Goal: Task Accomplishment & Management: Use online tool/utility

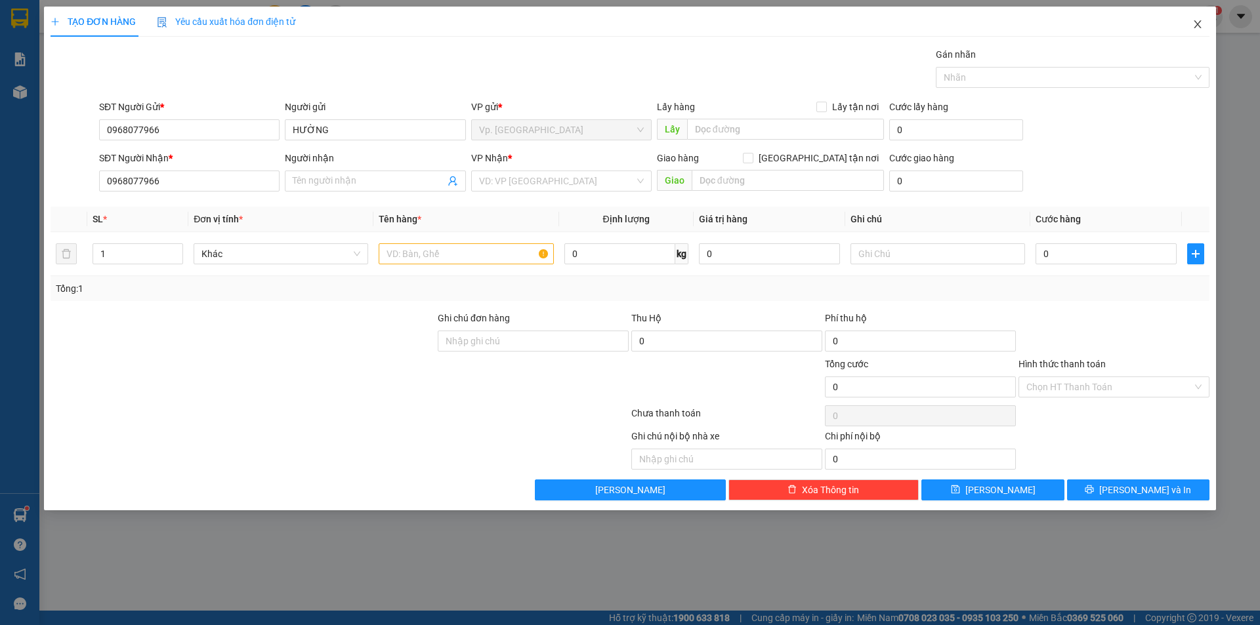
click at [1201, 26] on icon "close" at bounding box center [1197, 24] width 10 height 10
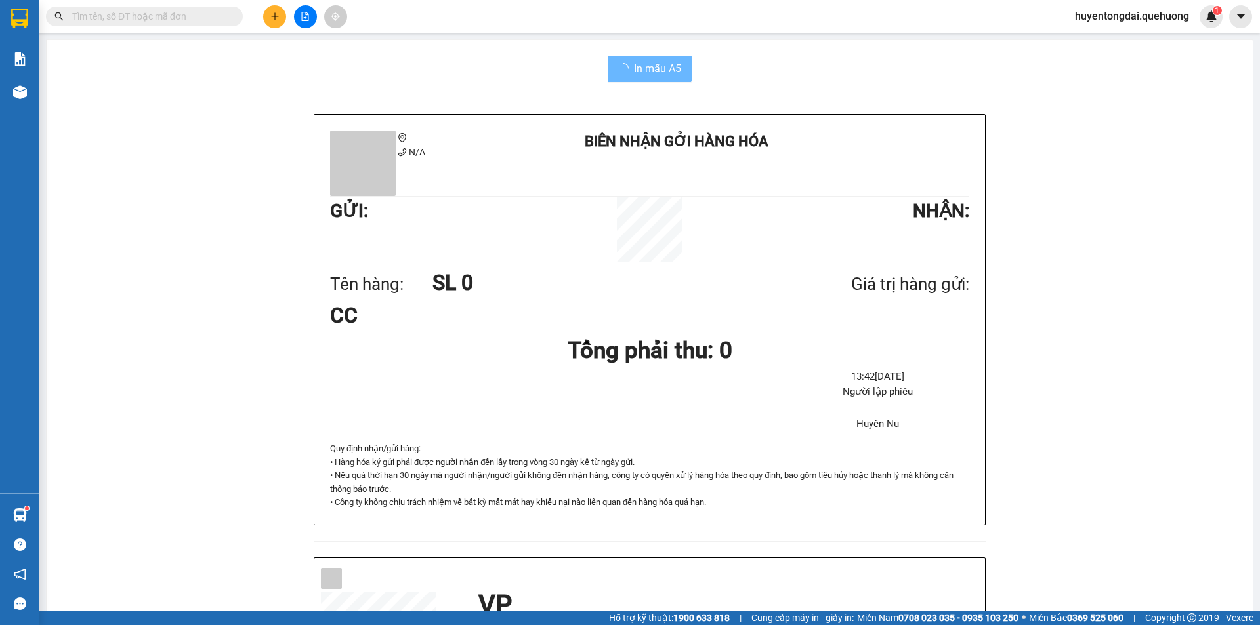
click at [165, 18] on input "text" at bounding box center [149, 16] width 155 height 14
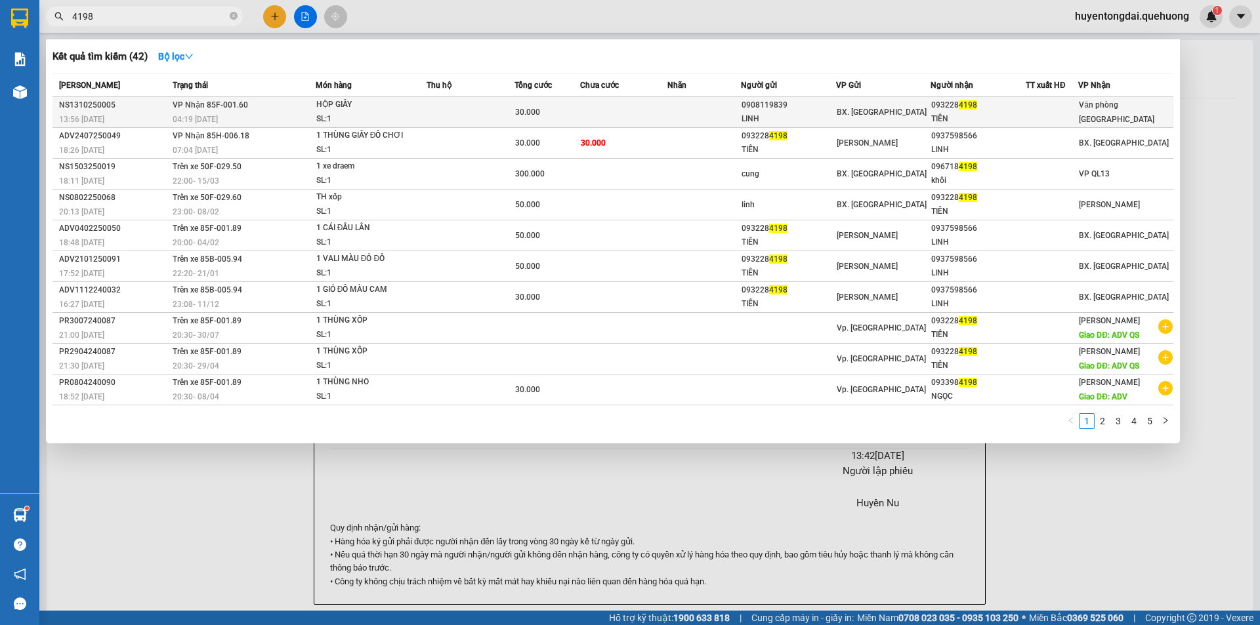
type input "4198"
click at [379, 121] on div "SL: 1" at bounding box center [365, 119] width 98 height 14
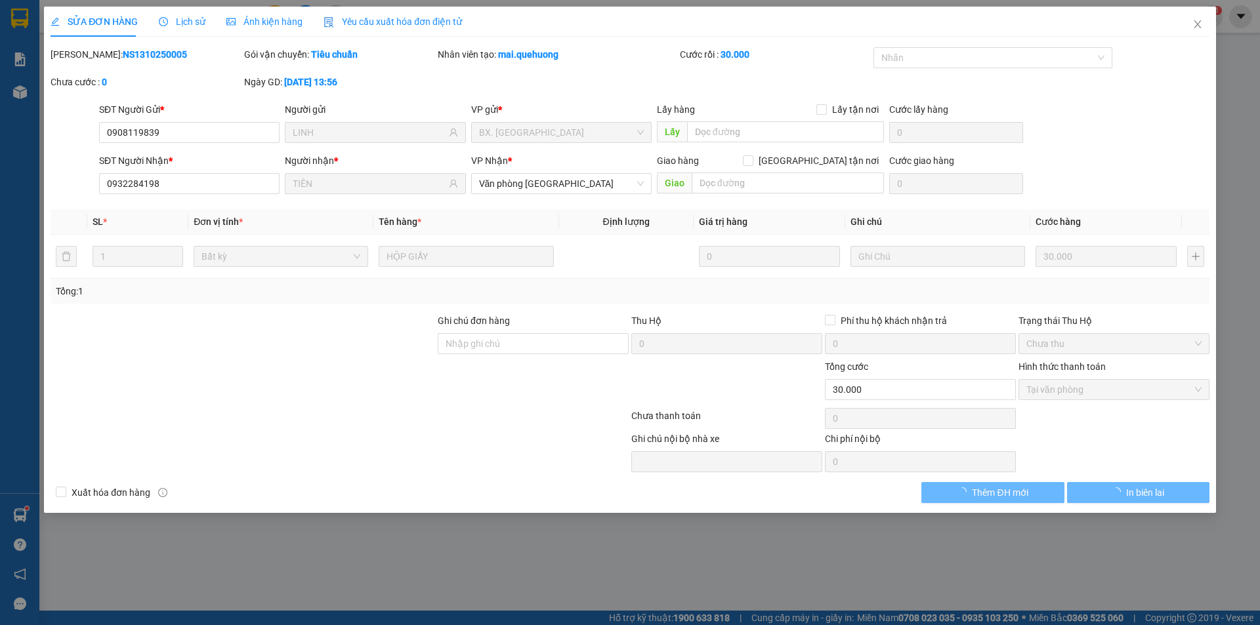
type input "0908119839"
type input "LINH"
type input "0932284198"
type input "TIÊN"
type input "0"
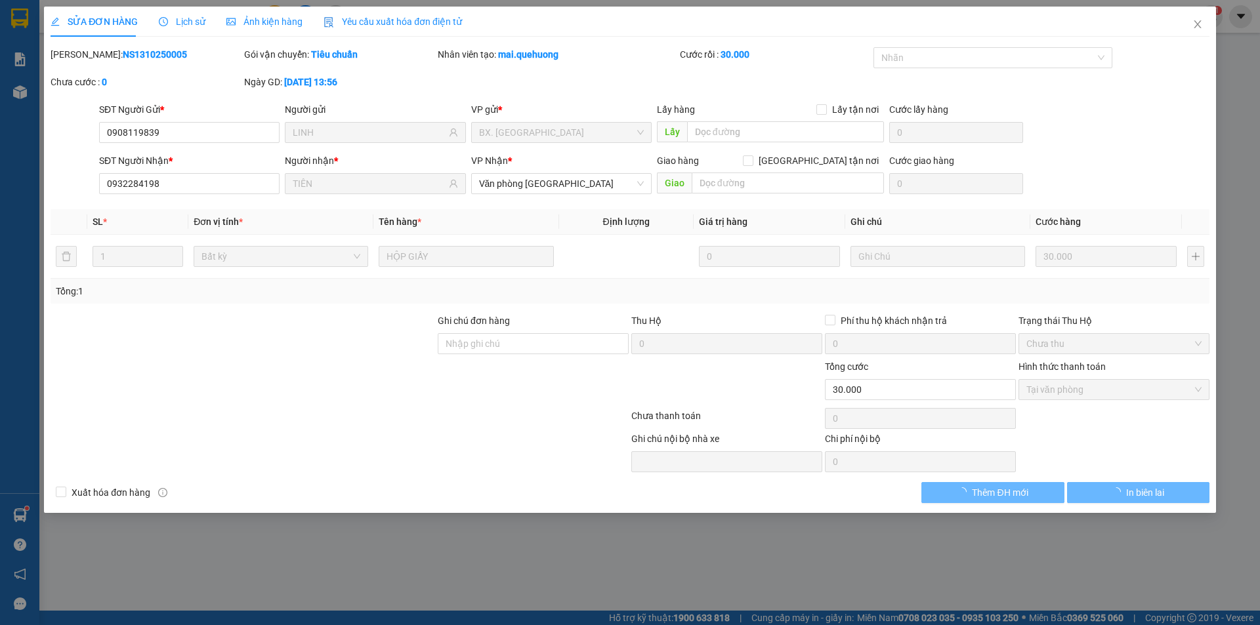
type input "30.000"
click at [1200, 25] on icon "close" at bounding box center [1197, 24] width 10 height 10
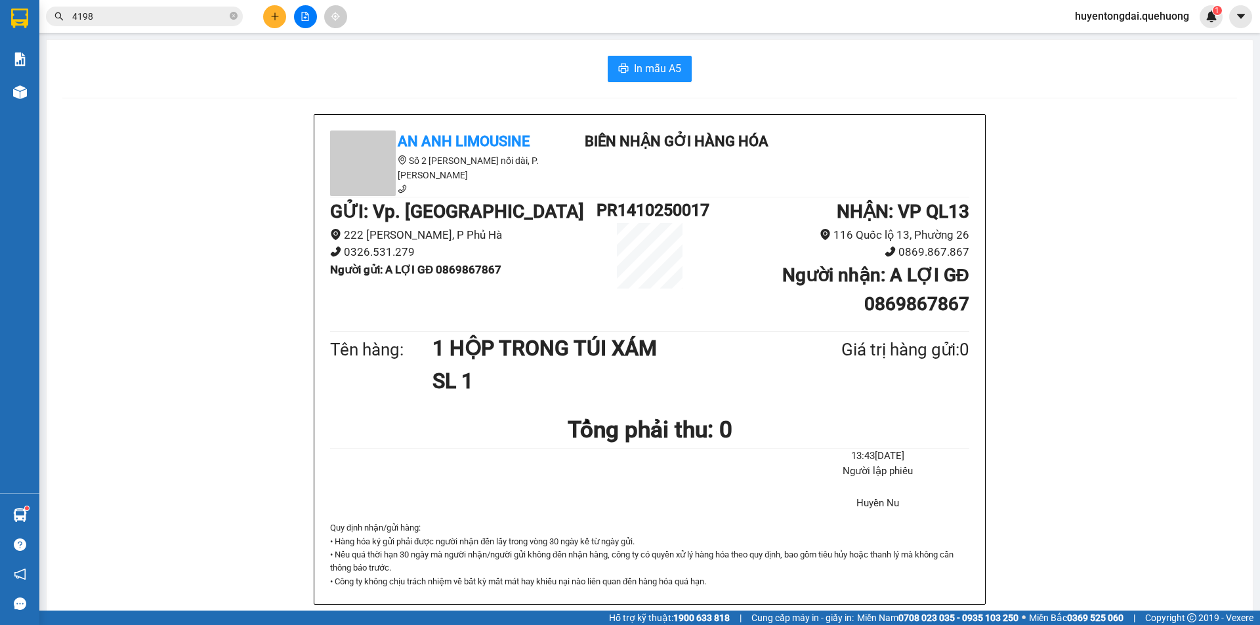
click at [152, 16] on input "4198" at bounding box center [149, 16] width 155 height 14
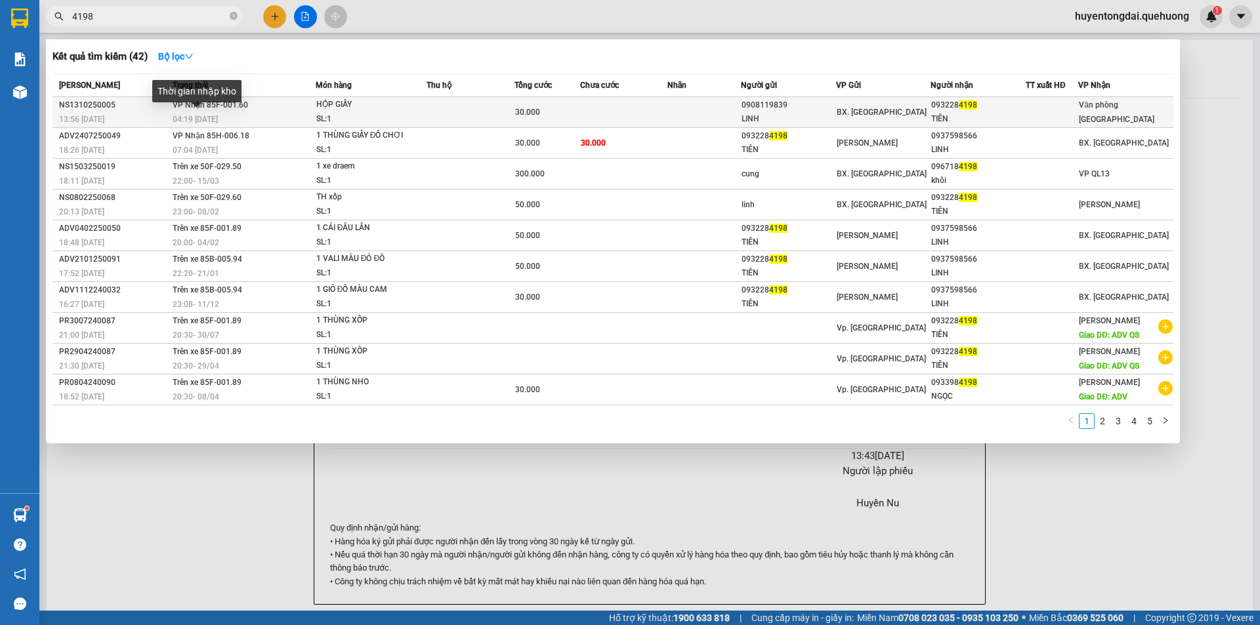
click at [190, 120] on span "04:19 [DATE]" at bounding box center [195, 119] width 45 height 9
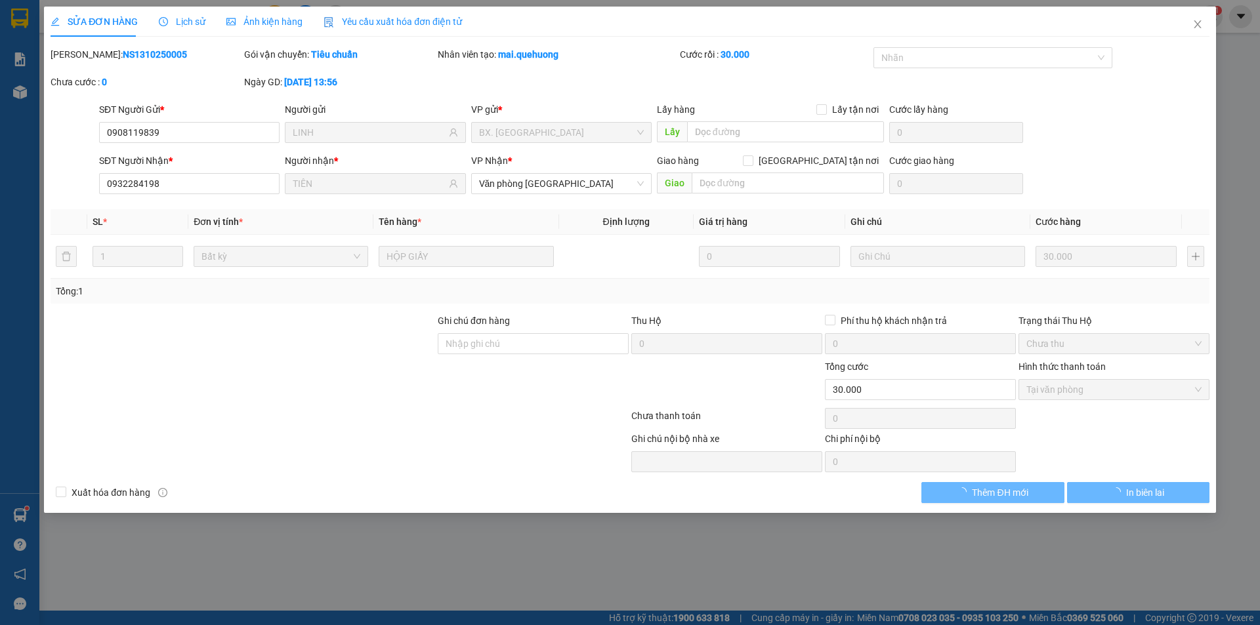
type input "0908119839"
type input "LINH"
type input "0932284198"
type input "TIÊN"
type input "0"
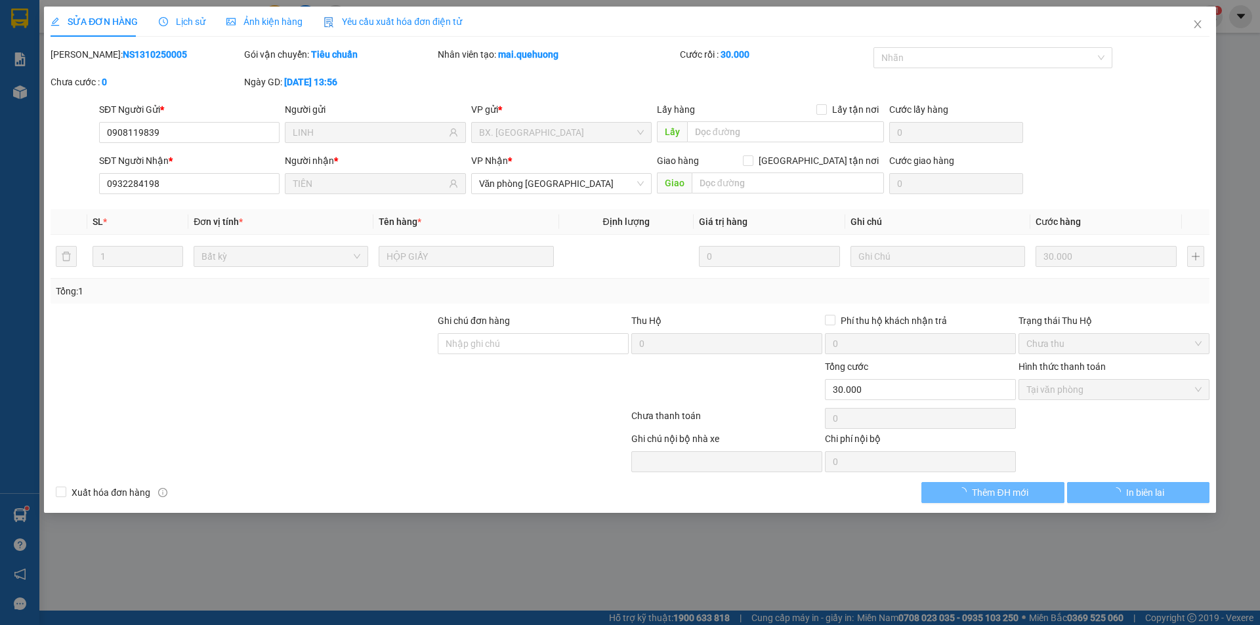
type input "30.000"
click at [1196, 17] on span "Close" at bounding box center [1197, 25] width 37 height 37
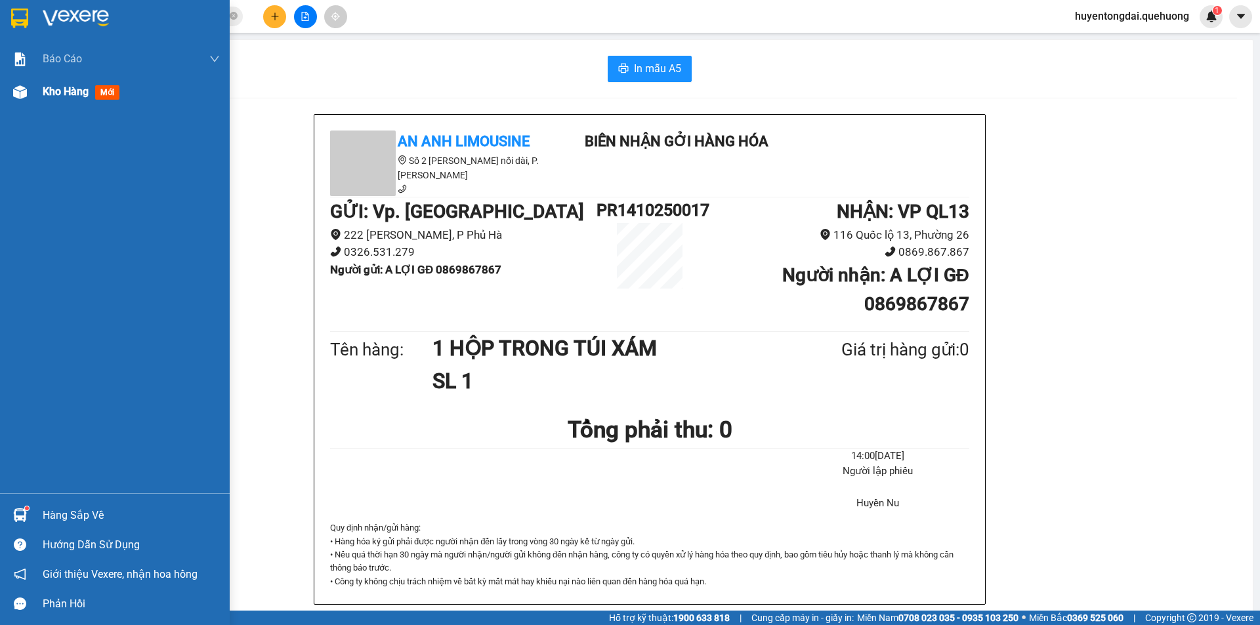
click at [17, 96] on img at bounding box center [20, 92] width 14 height 14
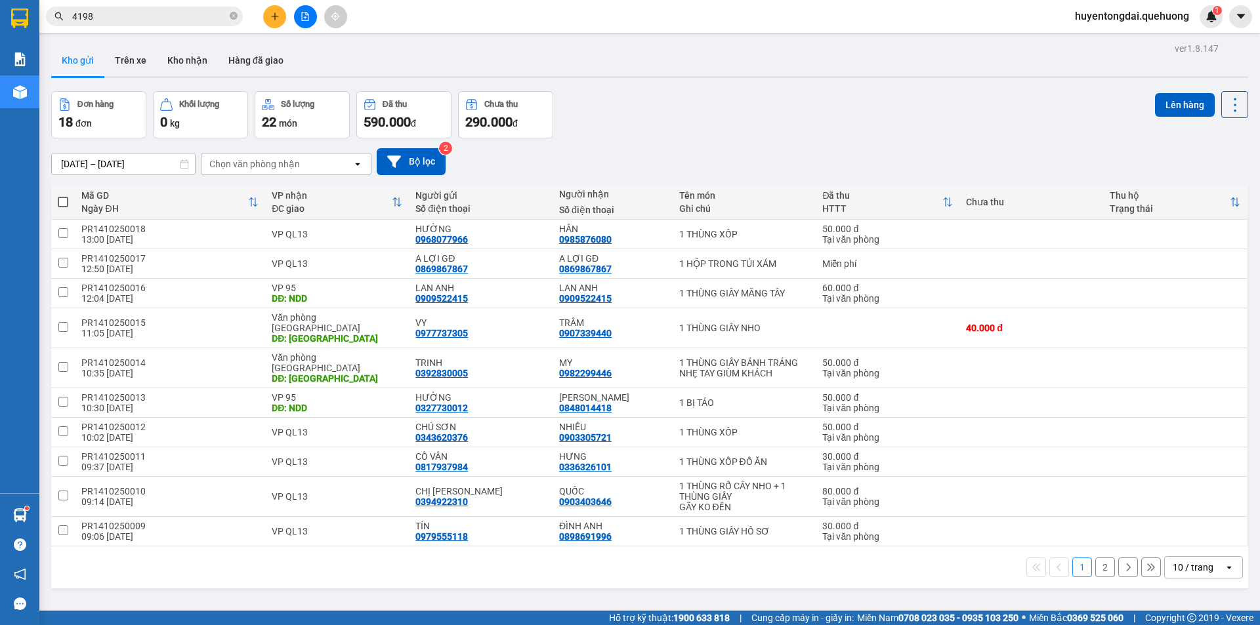
click at [1186, 561] on div "10 / trang" at bounding box center [1193, 567] width 41 height 13
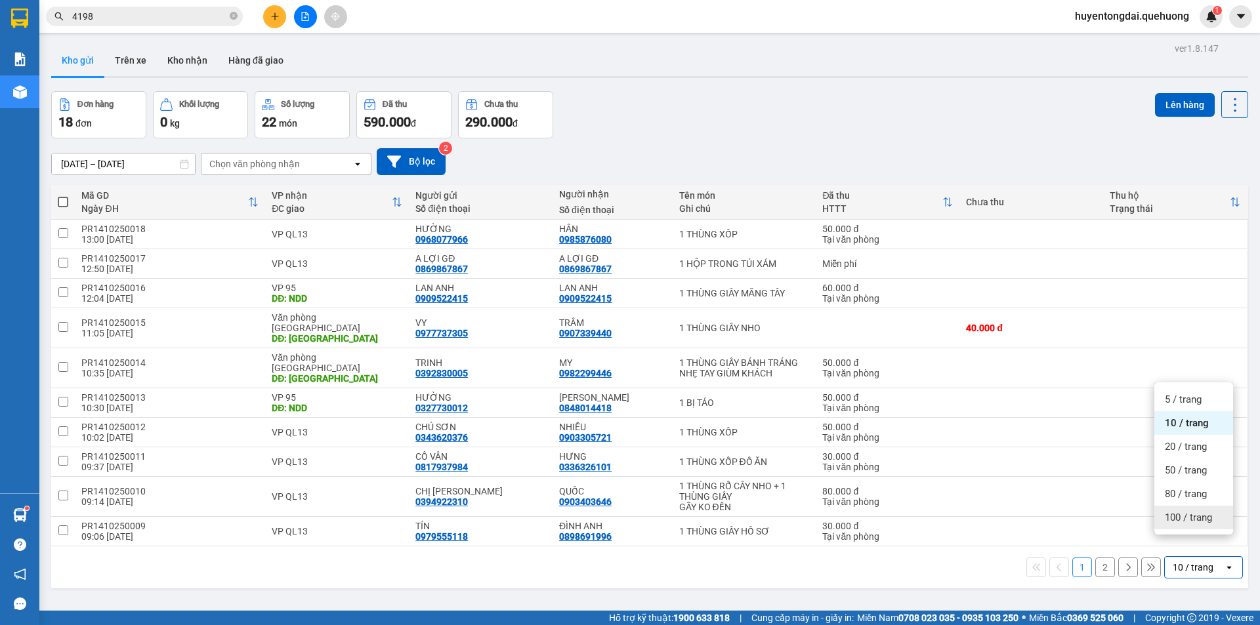
click at [1185, 524] on div "100 / trang" at bounding box center [1193, 518] width 79 height 24
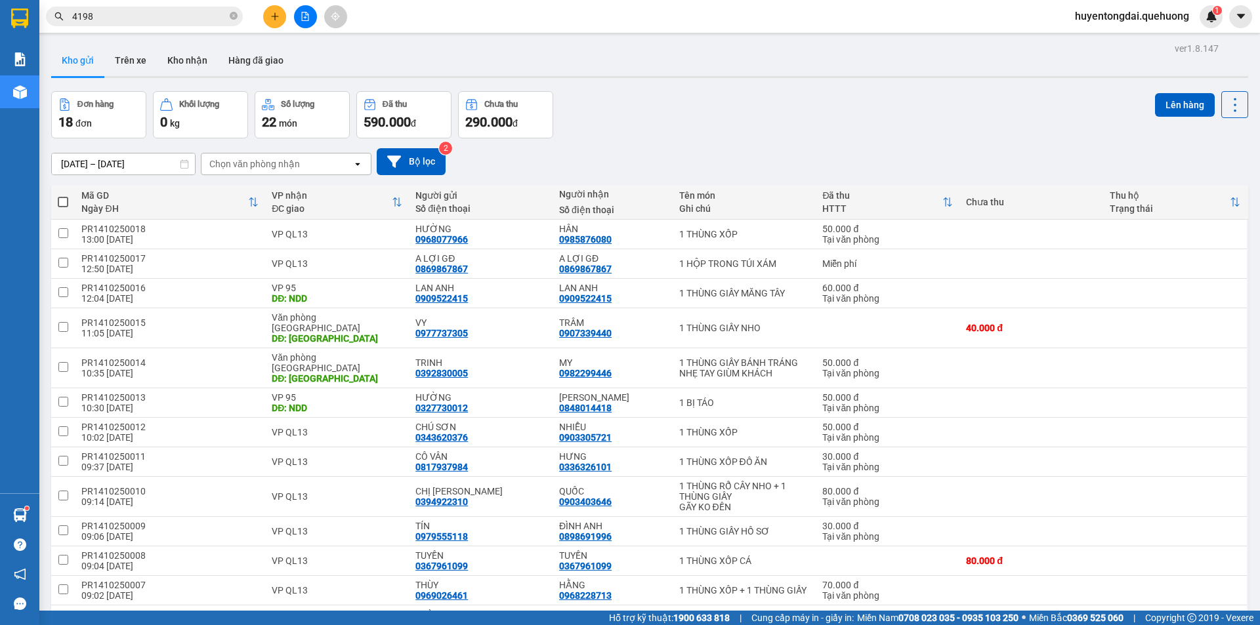
scroll to position [205, 0]
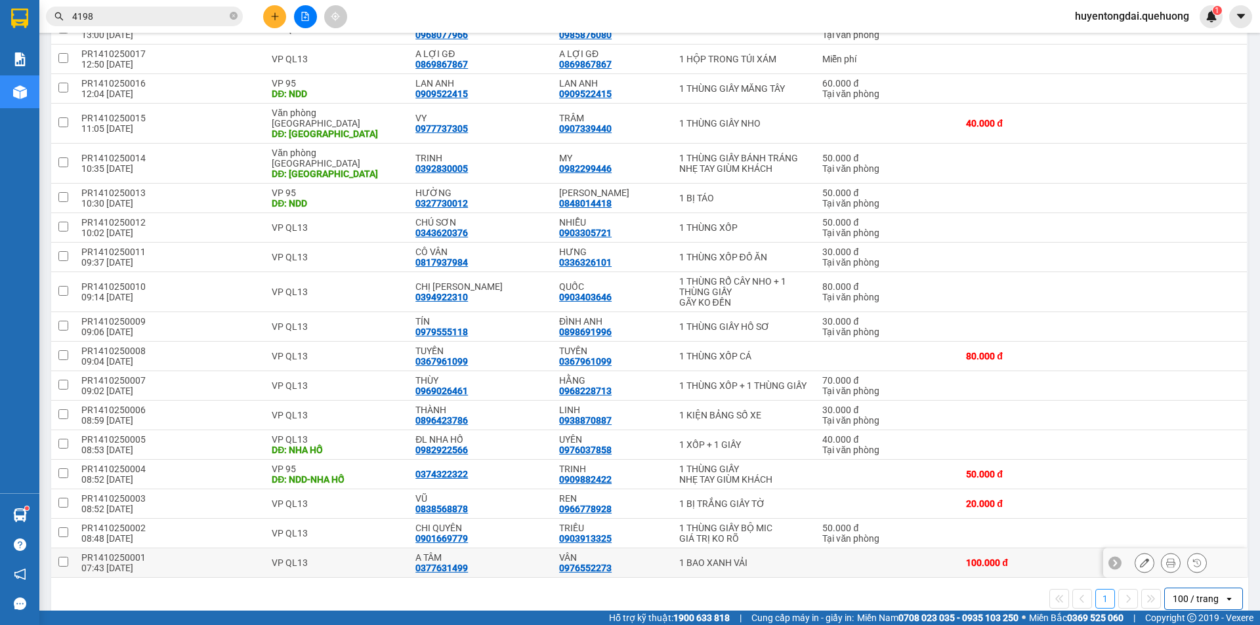
click at [60, 557] on input "checkbox" at bounding box center [63, 562] width 10 height 10
checkbox input "true"
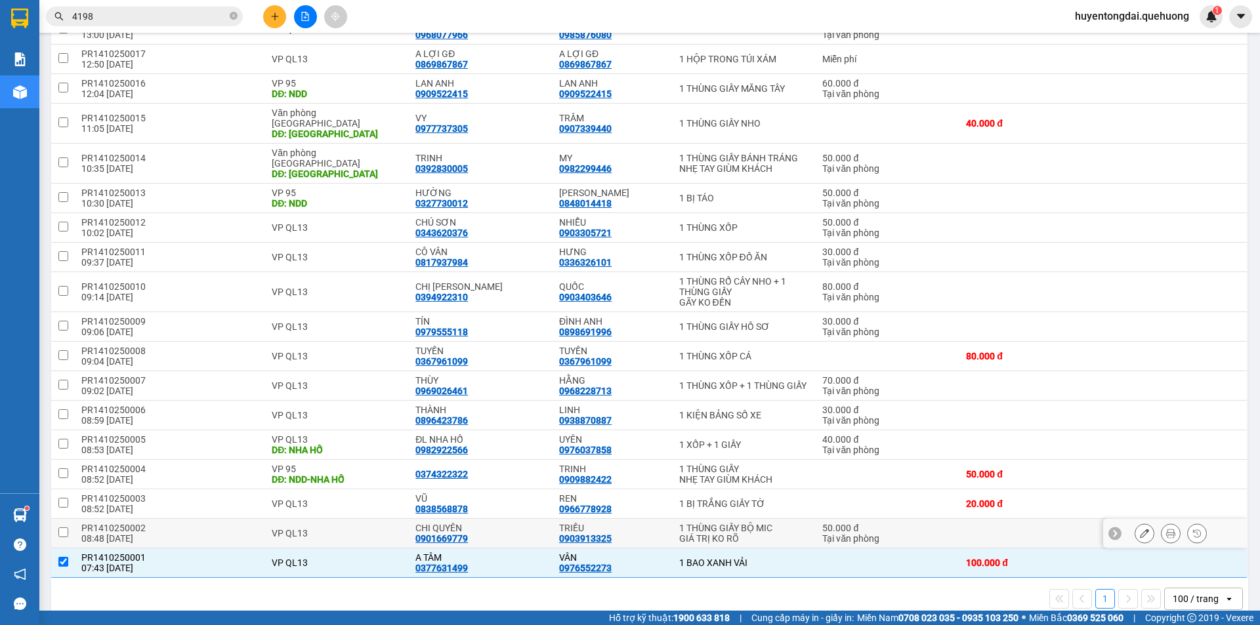
click at [63, 528] on input "checkbox" at bounding box center [63, 533] width 10 height 10
checkbox input "true"
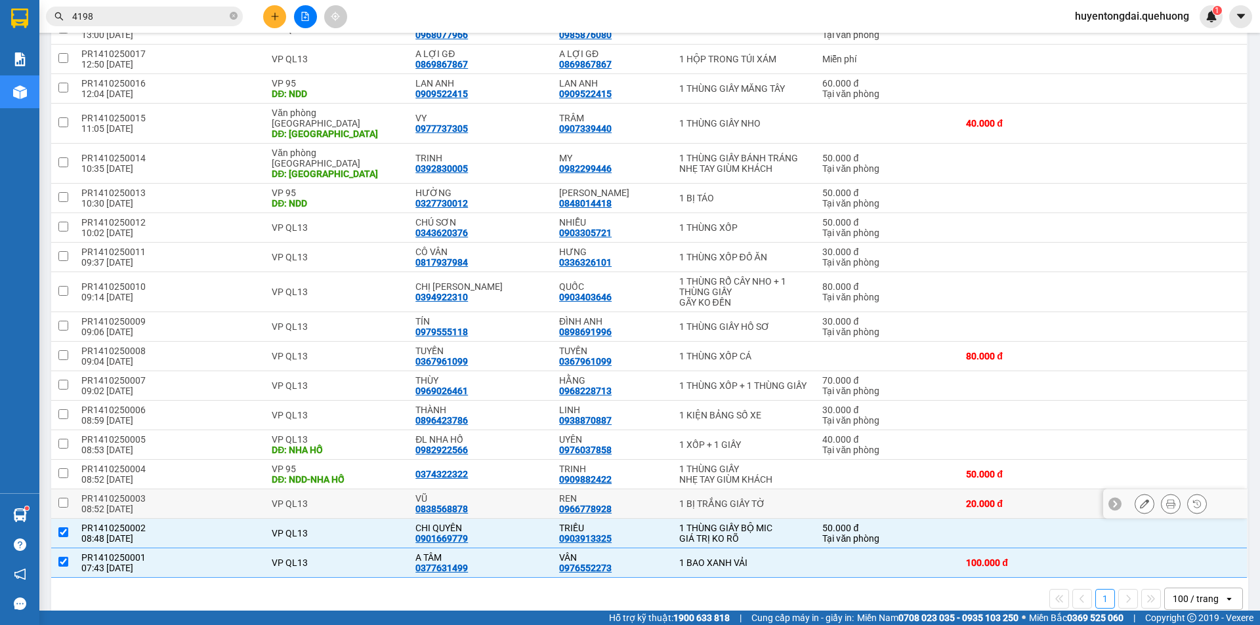
click at [63, 498] on input "checkbox" at bounding box center [63, 503] width 10 height 10
checkbox input "true"
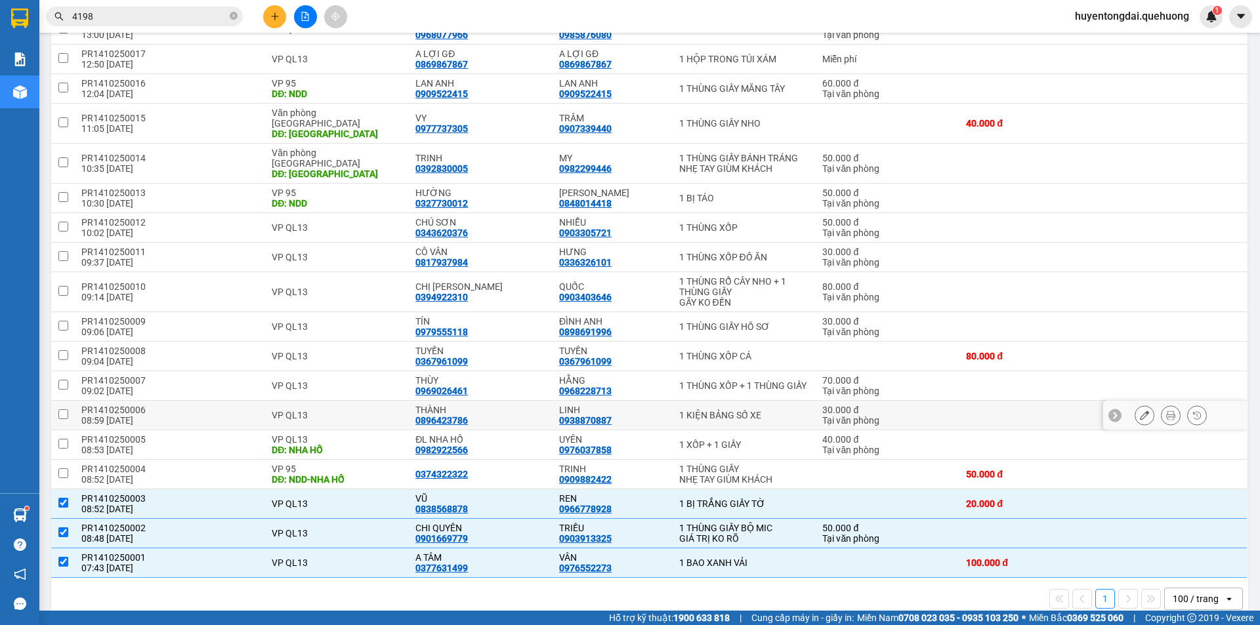
click at [64, 409] on input "checkbox" at bounding box center [63, 414] width 10 height 10
checkbox input "true"
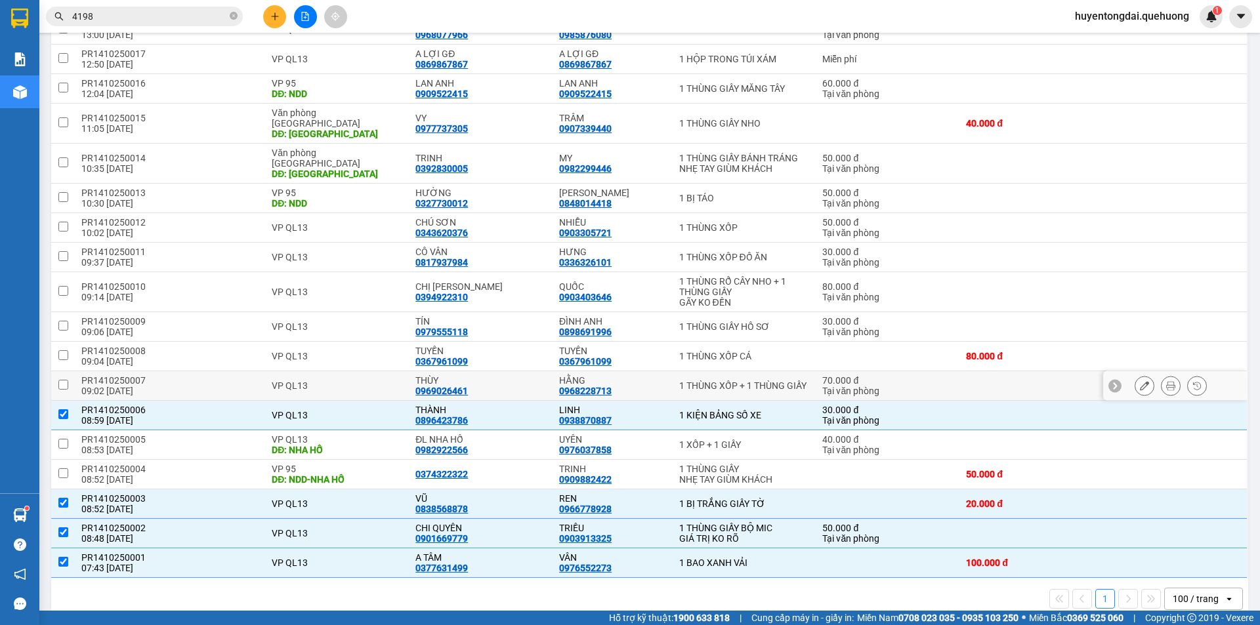
click at [60, 380] on input "checkbox" at bounding box center [63, 385] width 10 height 10
checkbox input "true"
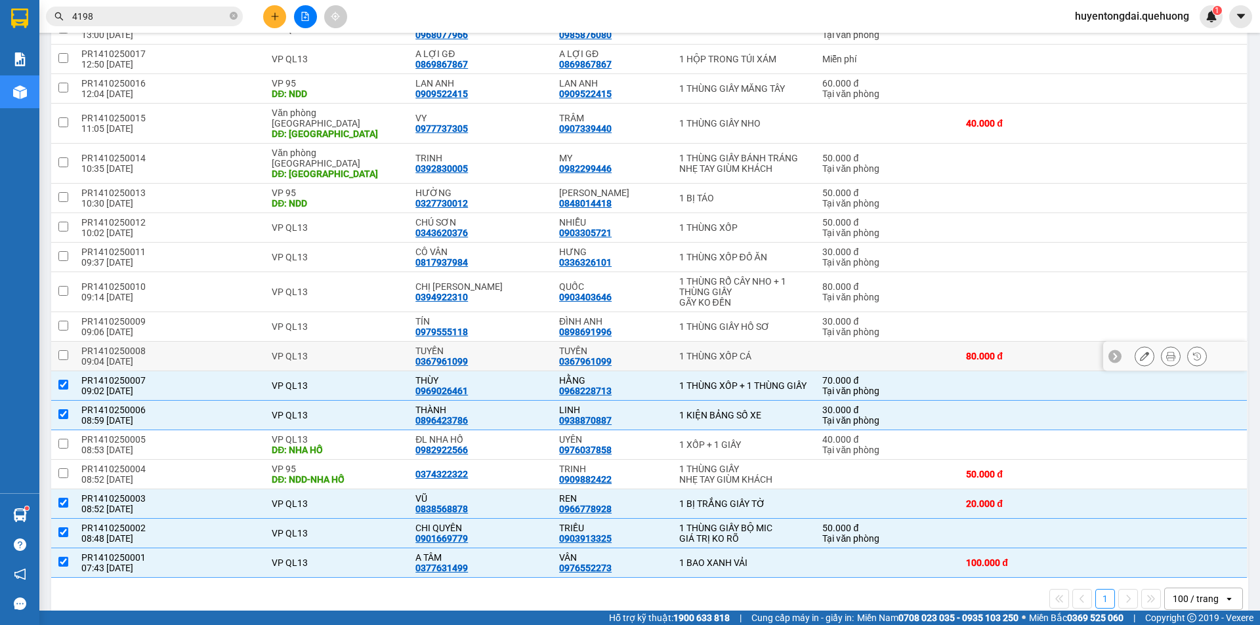
click at [65, 350] on input "checkbox" at bounding box center [63, 355] width 10 height 10
checkbox input "true"
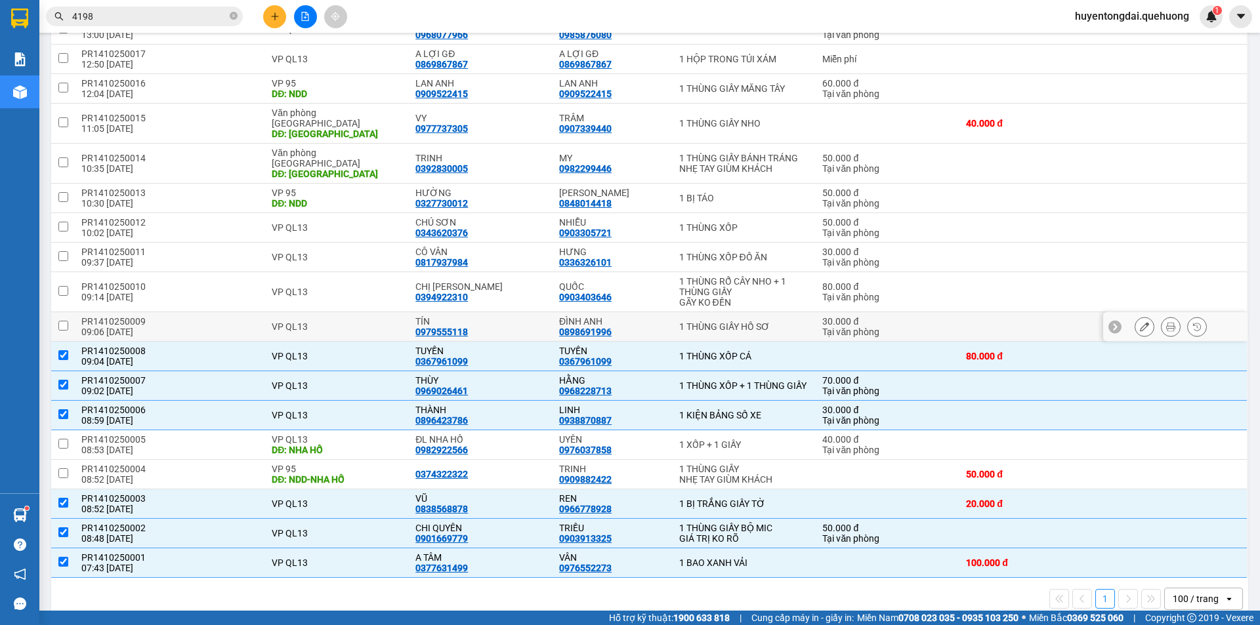
click at [63, 321] on input "checkbox" at bounding box center [63, 326] width 10 height 10
checkbox input "true"
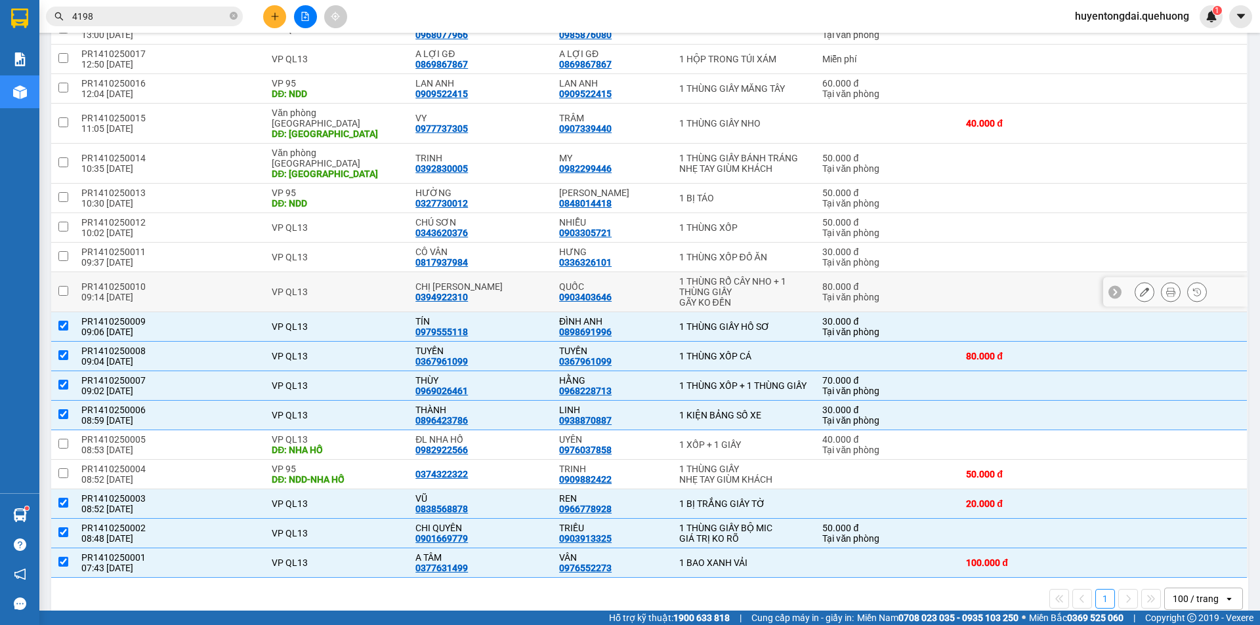
click at [63, 286] on input "checkbox" at bounding box center [63, 291] width 10 height 10
checkbox input "true"
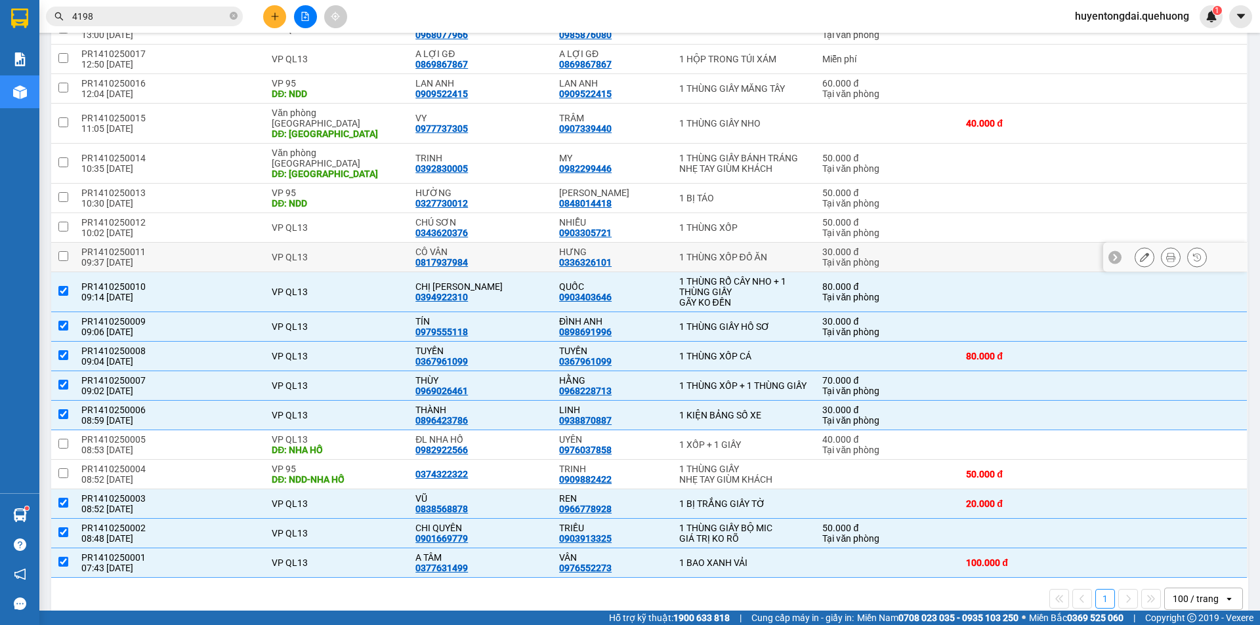
click at [56, 243] on td at bounding box center [63, 258] width 24 height 30
checkbox input "true"
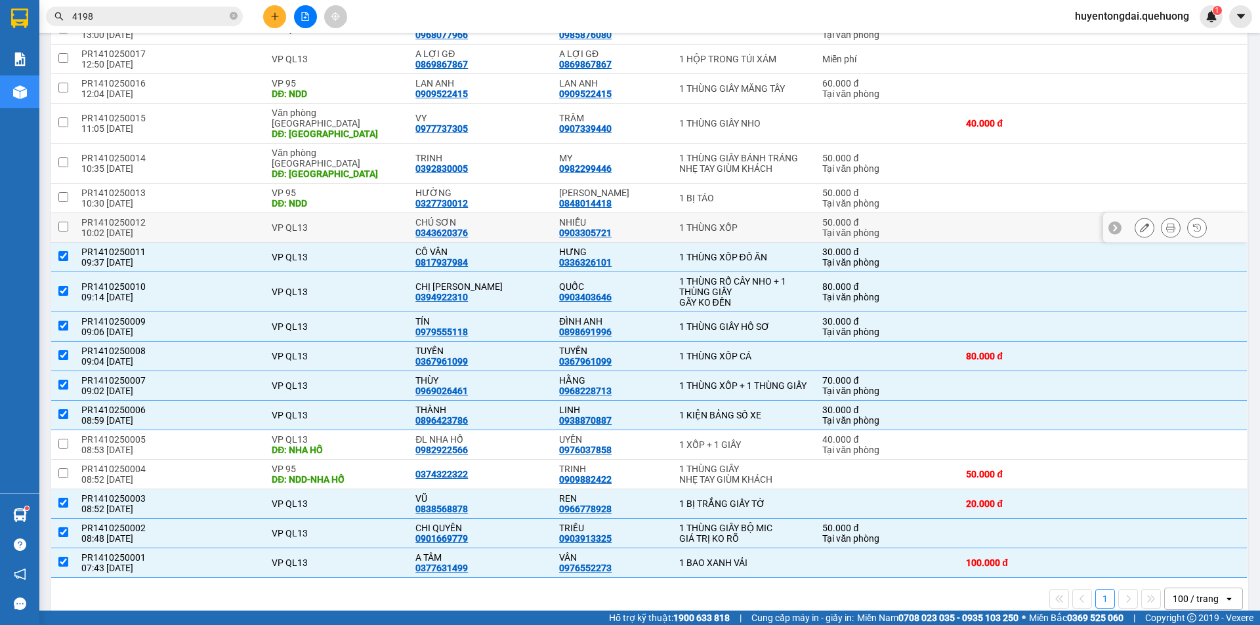
click at [62, 222] on input "checkbox" at bounding box center [63, 227] width 10 height 10
checkbox input "true"
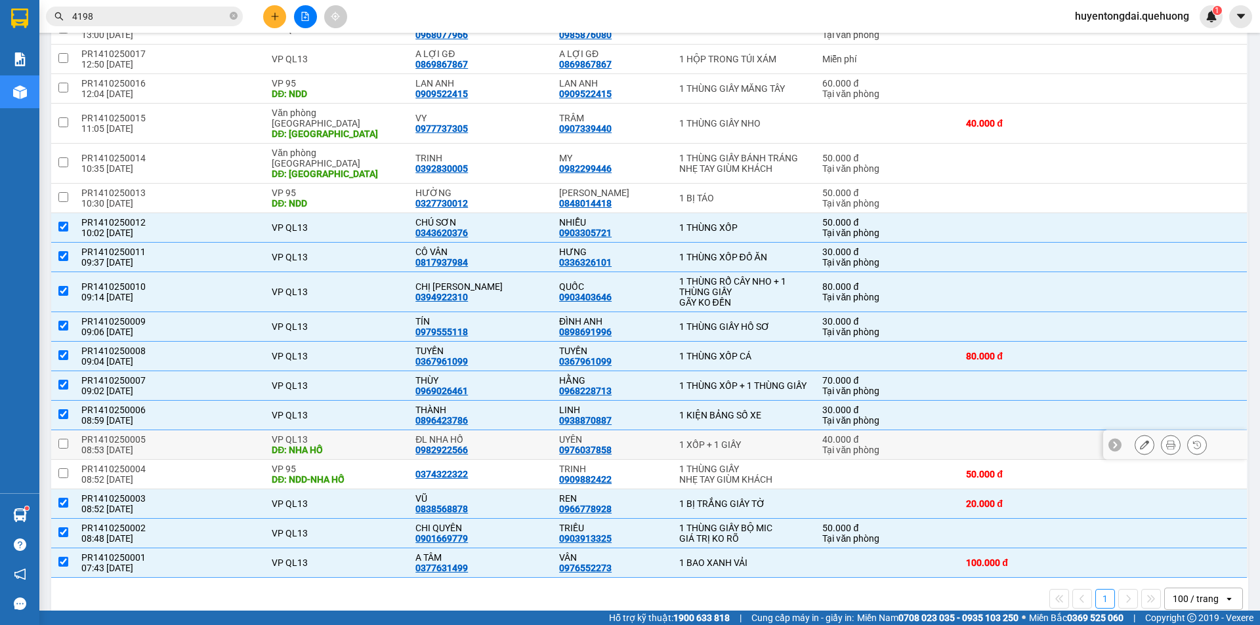
click at [62, 439] on input "checkbox" at bounding box center [63, 444] width 10 height 10
checkbox input "true"
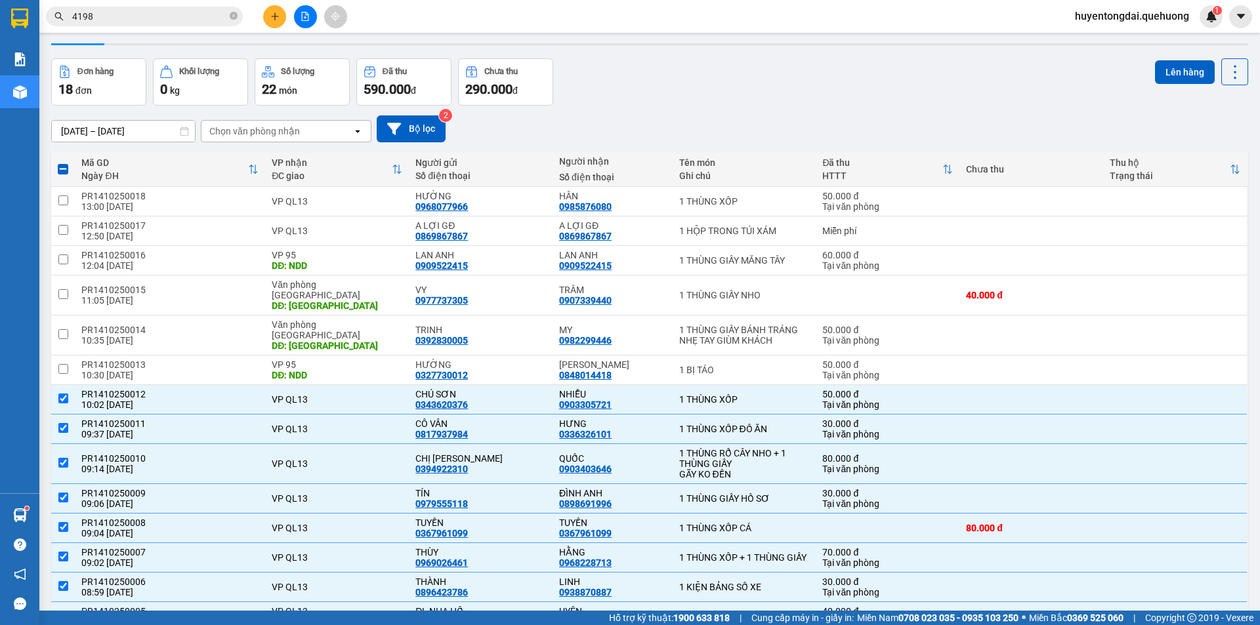
scroll to position [2, 0]
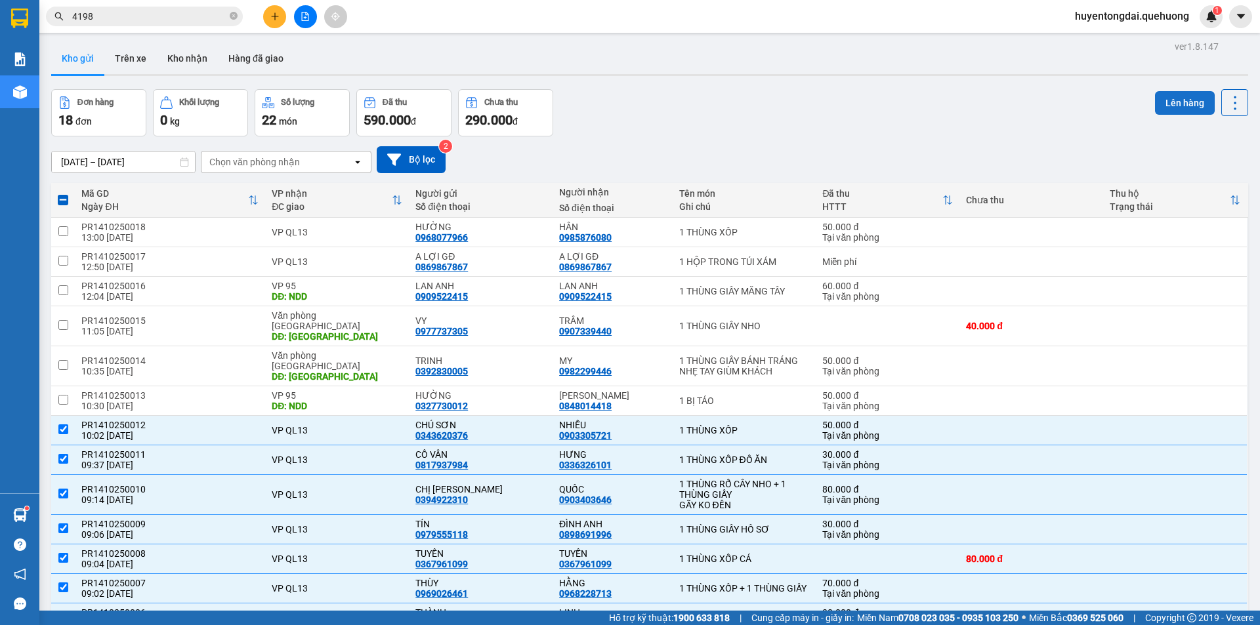
click at [1177, 99] on button "Lên hàng" at bounding box center [1185, 103] width 60 height 24
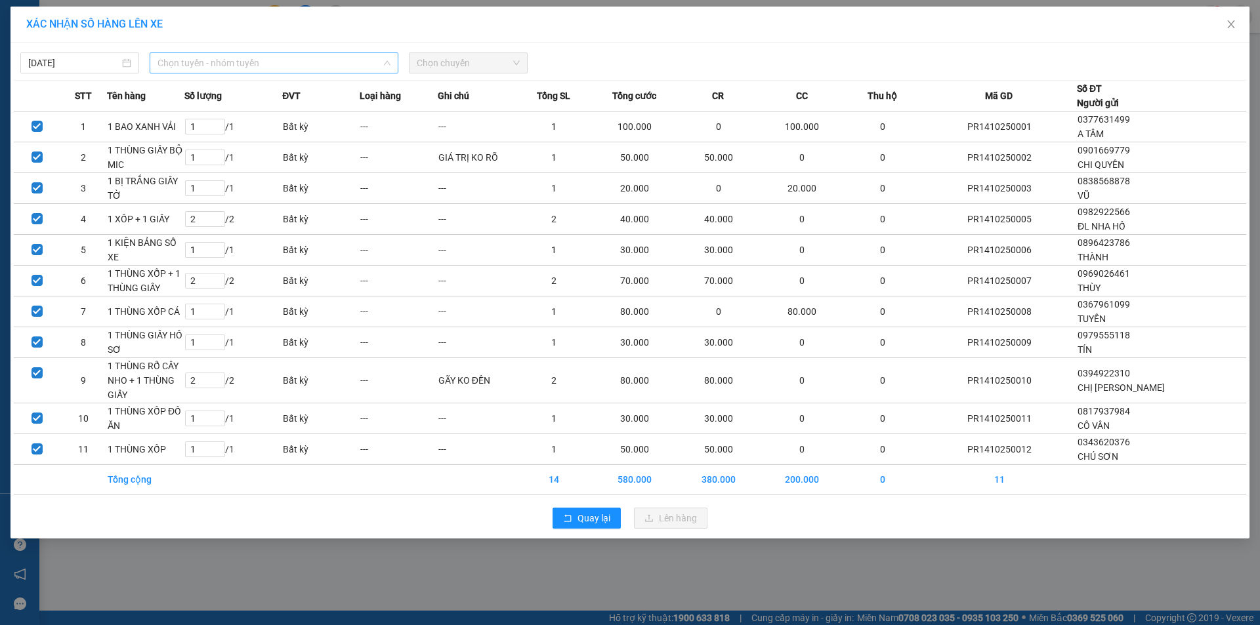
click at [225, 66] on span "Chọn tuyến - nhóm tuyến" at bounding box center [273, 63] width 233 height 20
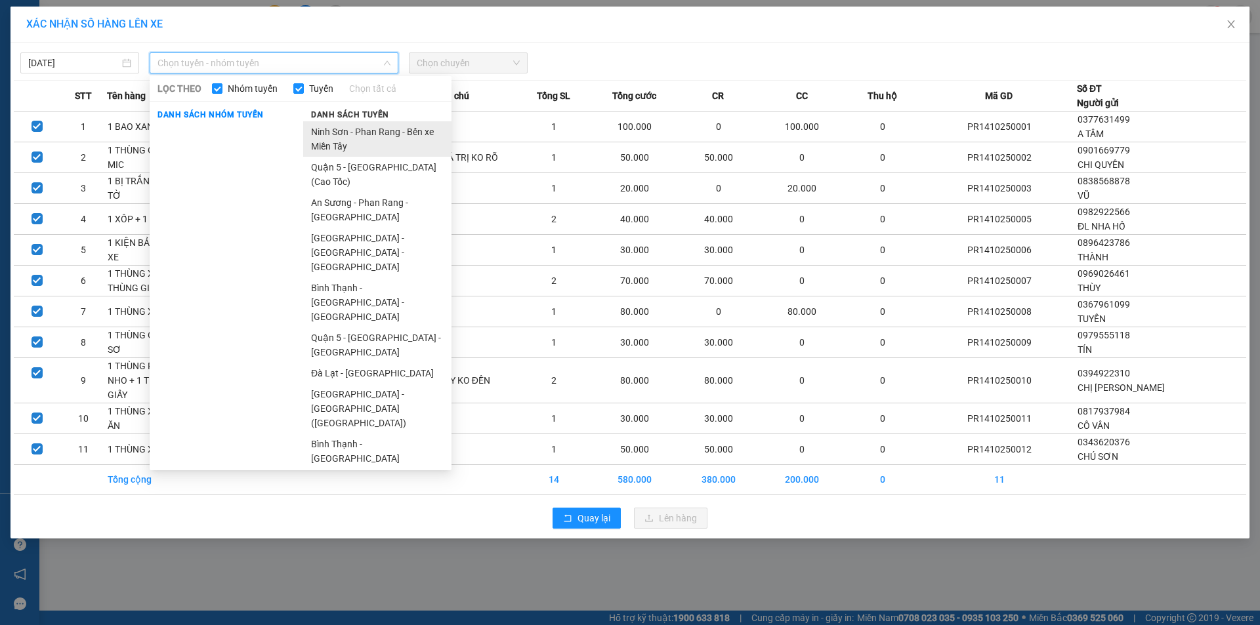
scroll to position [333, 0]
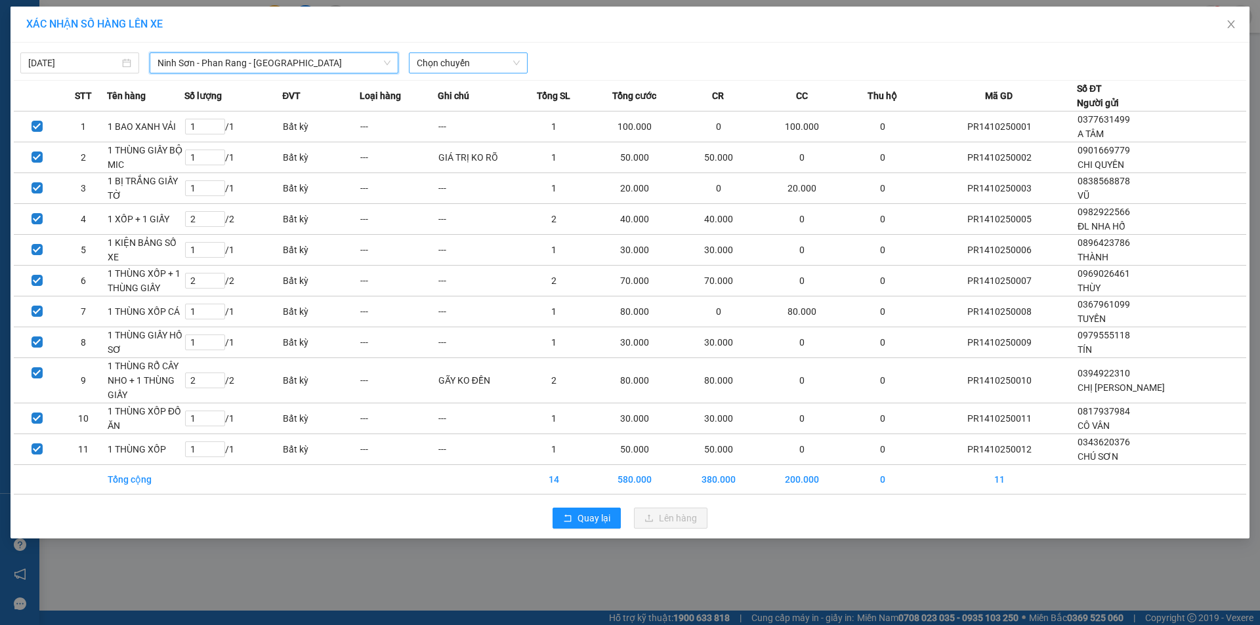
click at [450, 54] on span "Chọn chuyến" at bounding box center [468, 63] width 103 height 20
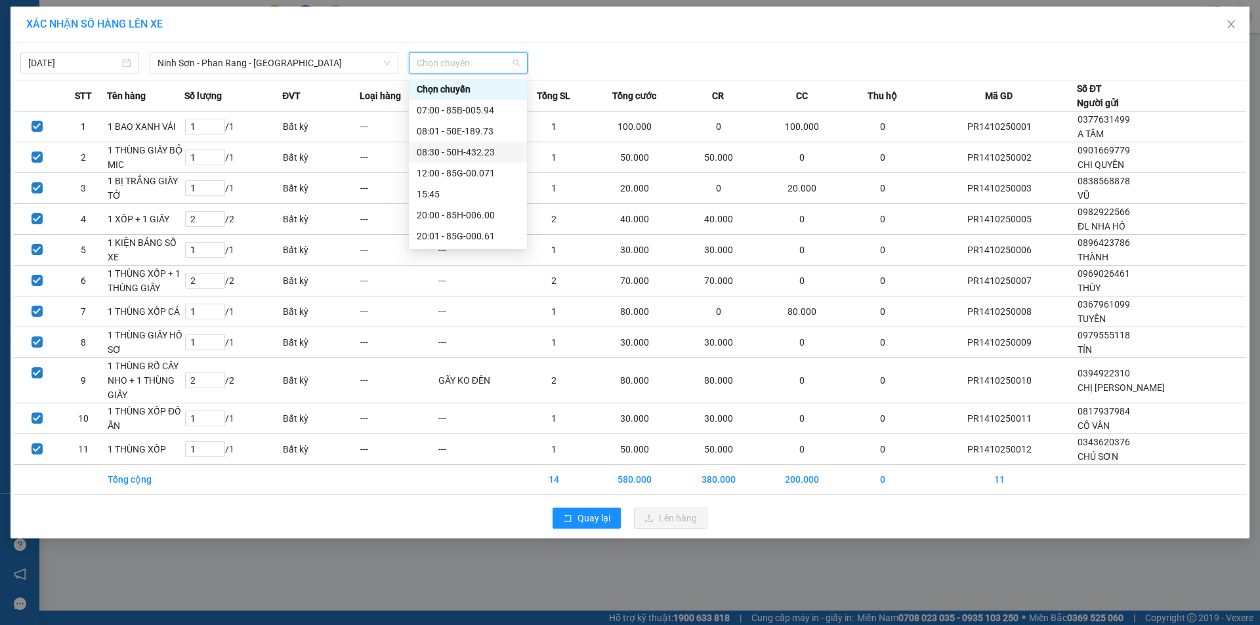
click at [488, 148] on div "08:30 - 50H-432.23" at bounding box center [468, 152] width 102 height 14
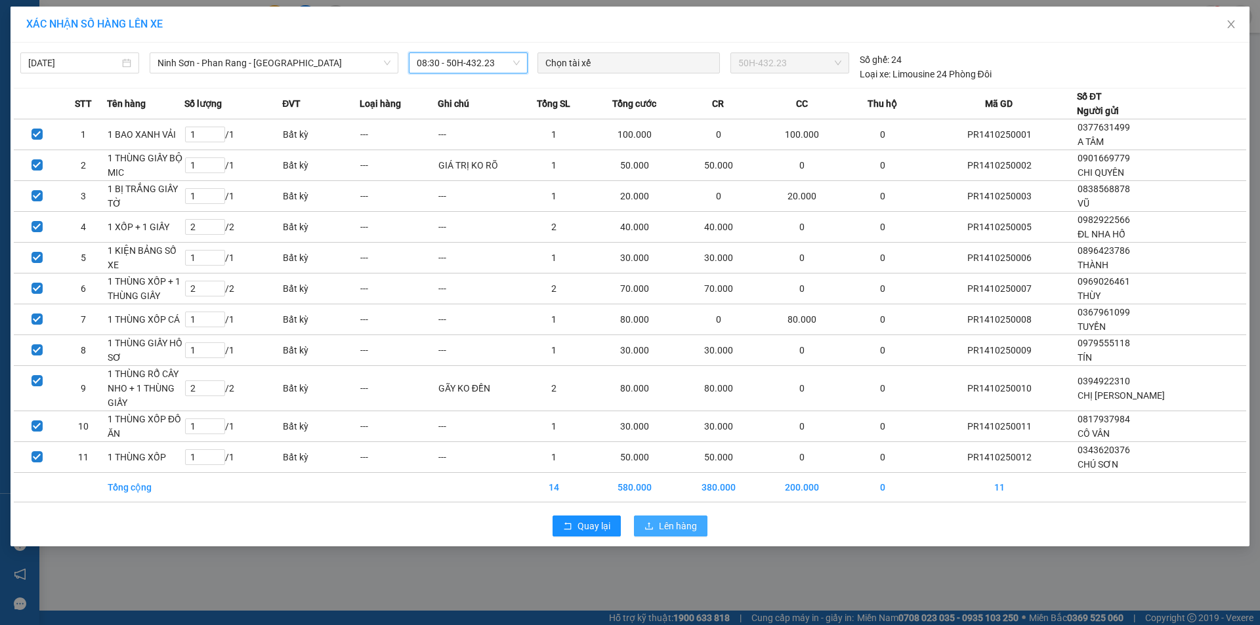
click at [691, 523] on span "Lên hàng" at bounding box center [678, 526] width 38 height 14
